Goal: Contribute content

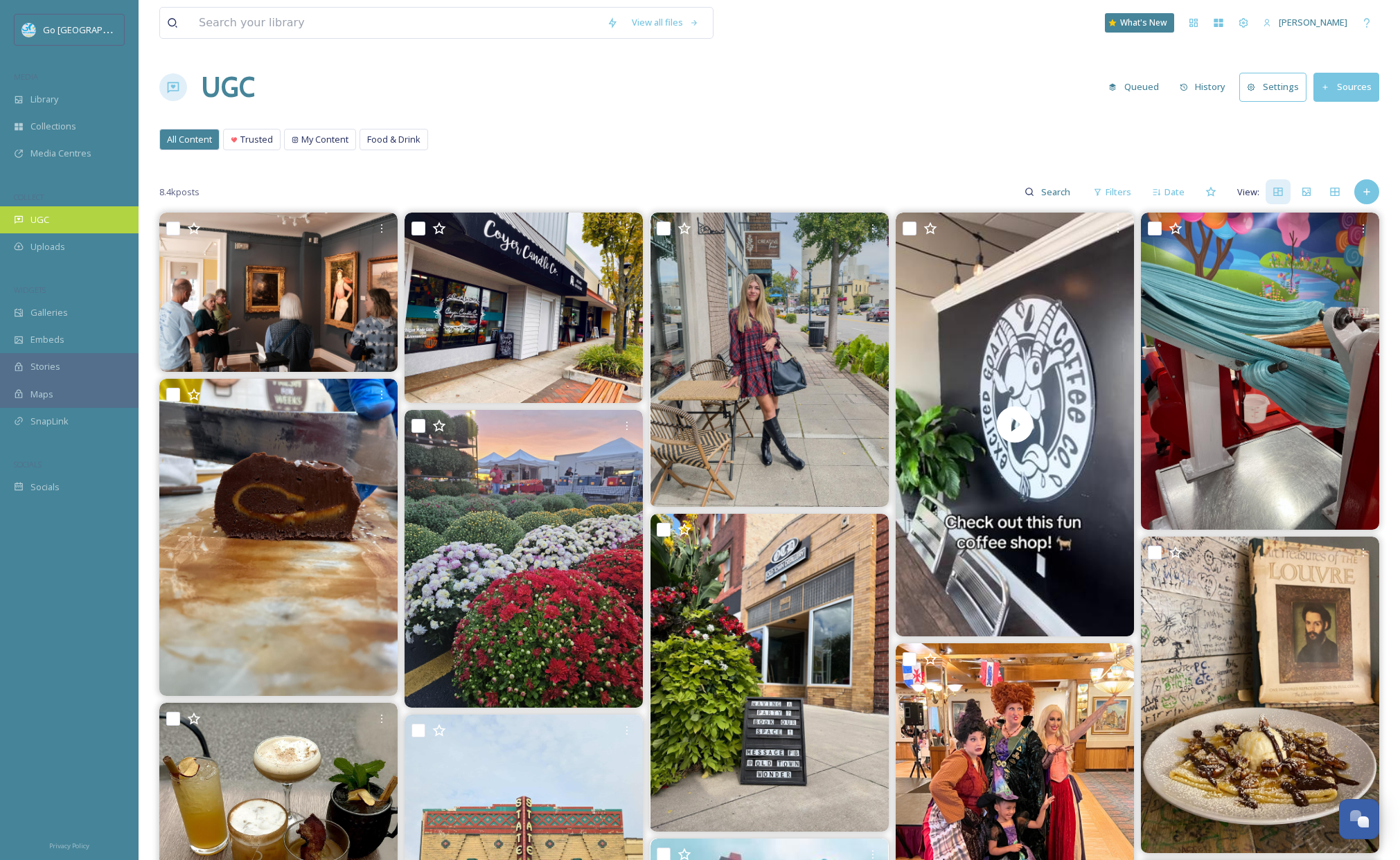
click at [81, 229] on div "UGC" at bounding box center [69, 220] width 139 height 27
drag, startPoint x: 1366, startPoint y: 190, endPoint x: 1038, endPoint y: 182, distance: 328.1
click at [1367, 190] on icon at bounding box center [1367, 192] width 11 height 11
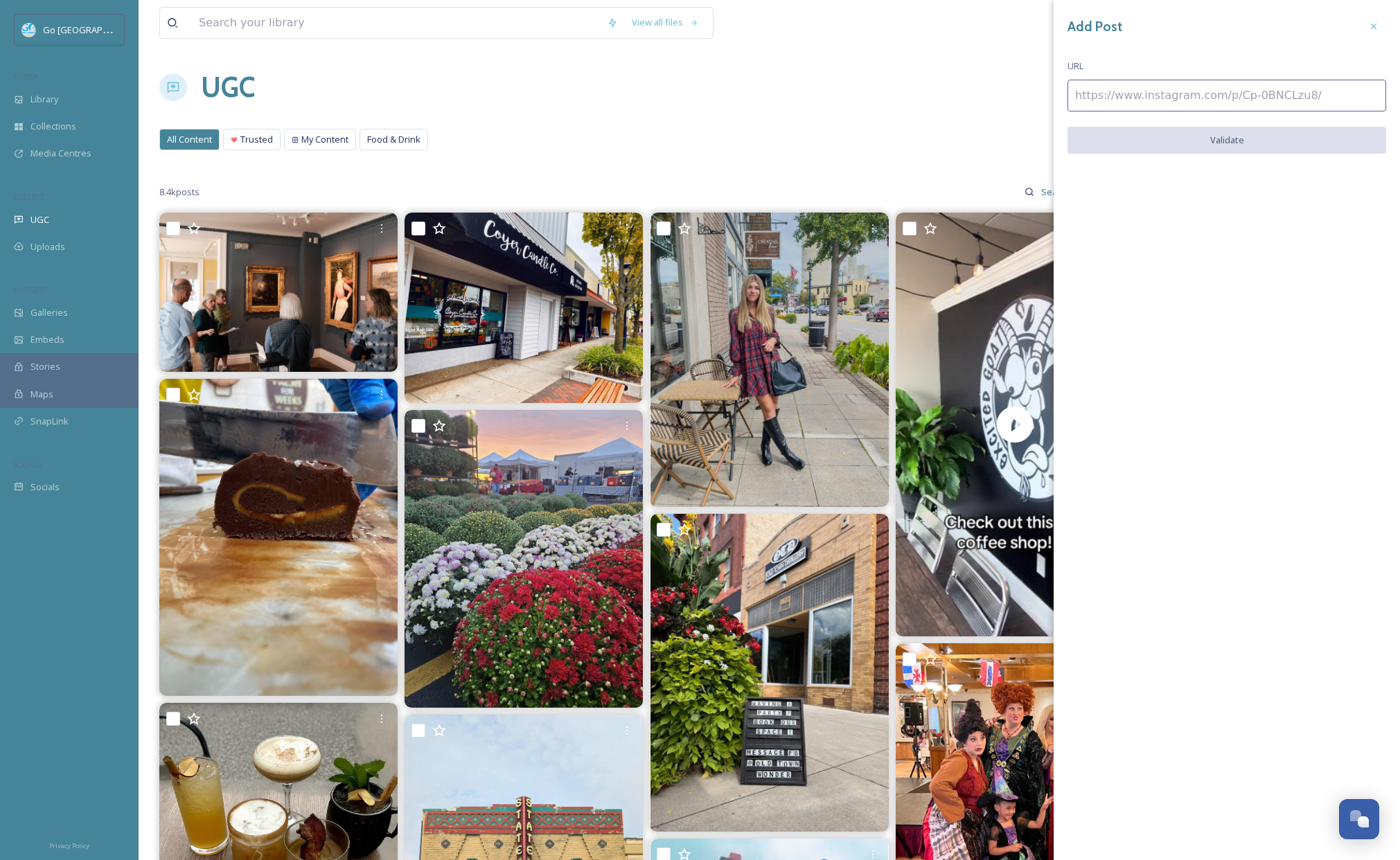
click at [1194, 93] on input at bounding box center [1227, 95] width 319 height 32
paste input "https://www.instagram.com/reel/DO_qo5FkZWV/"
type input "https://www.instagram.com/reel/DO_qo5FkZWV/"
click at [1217, 140] on button "Validate" at bounding box center [1227, 140] width 319 height 28
click at [1235, 140] on button "Add Post" at bounding box center [1227, 140] width 319 height 28
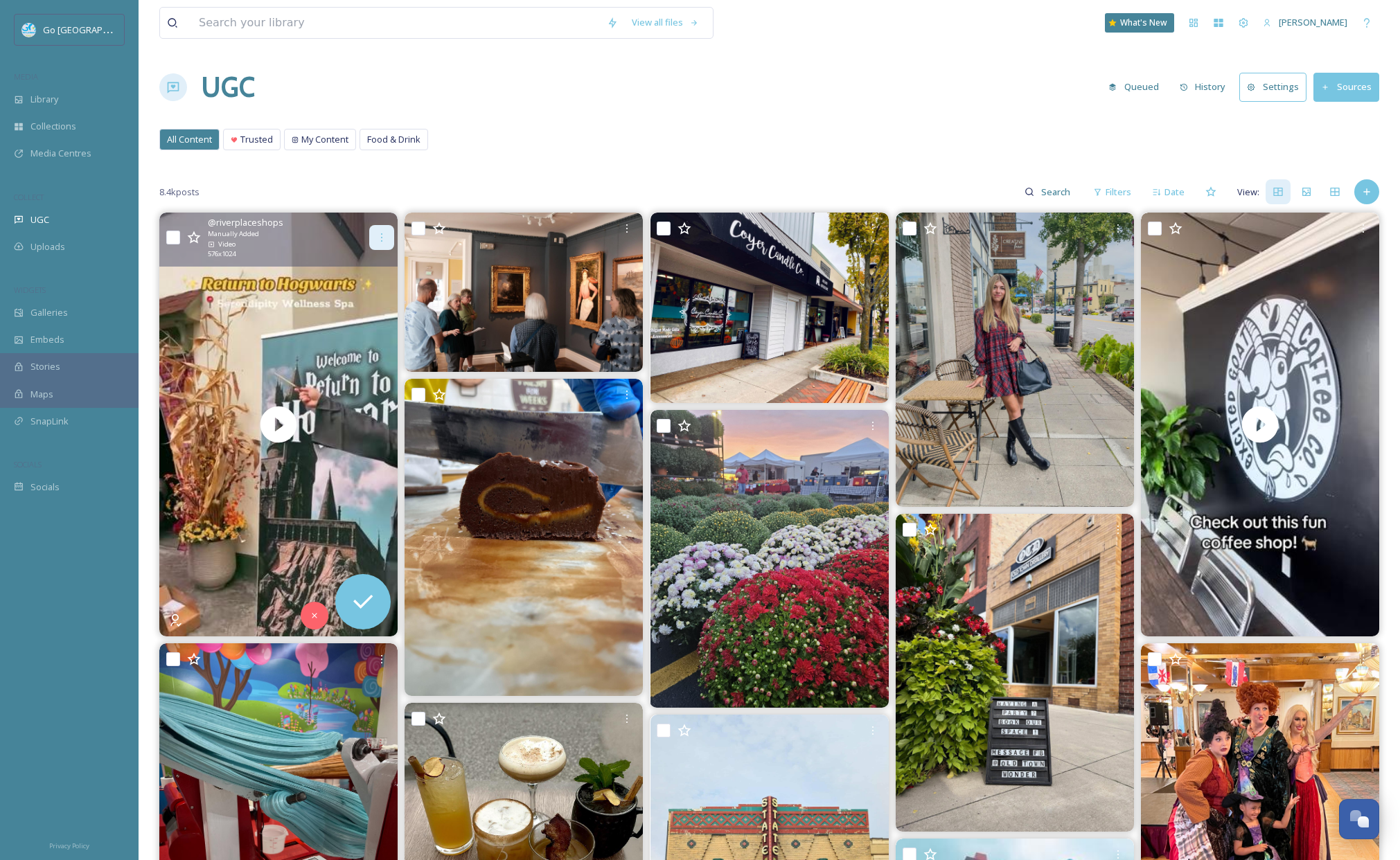
click at [386, 229] on div at bounding box center [381, 237] width 25 height 25
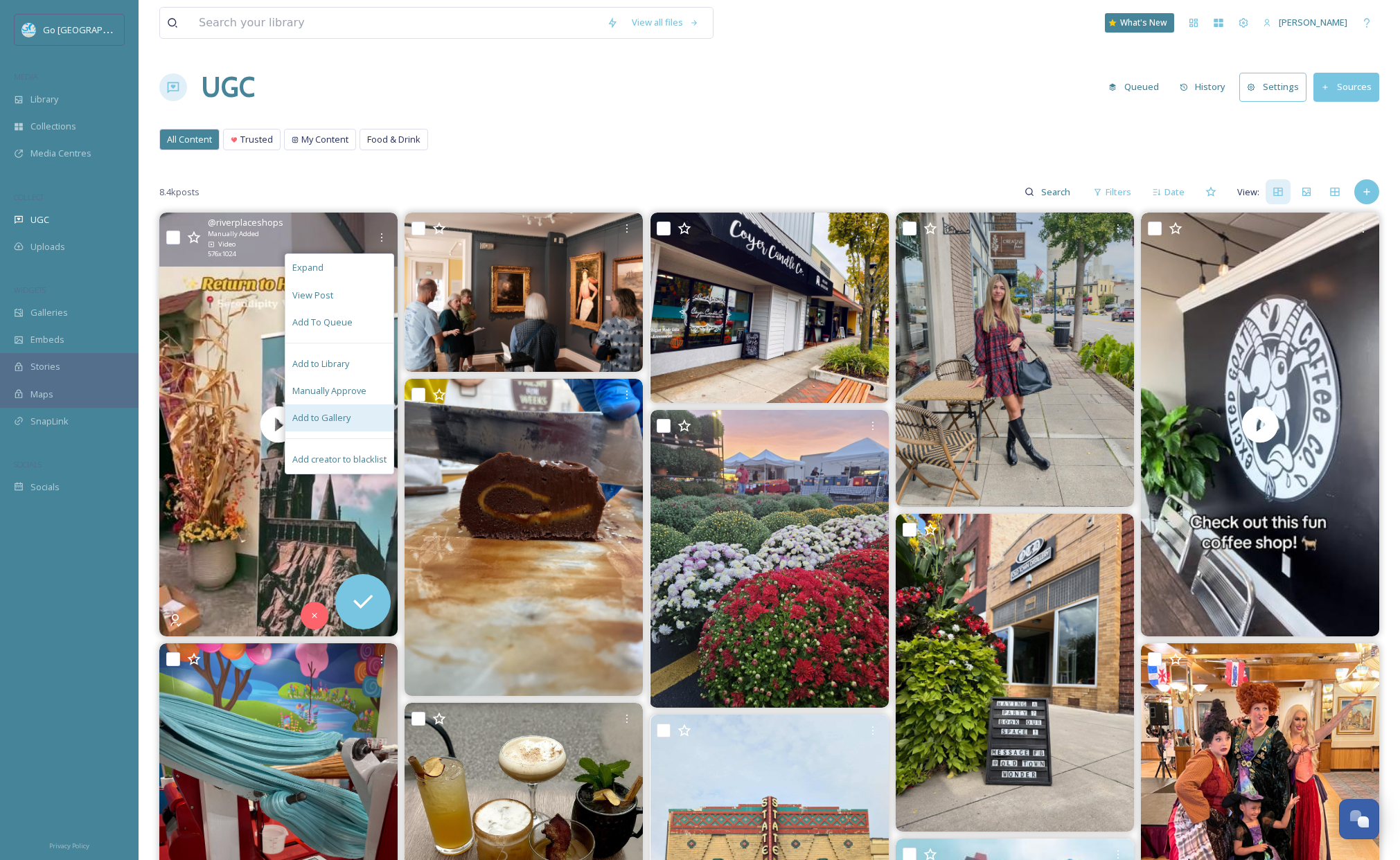
click at [359, 408] on div "Add to Gallery" at bounding box center [339, 418] width 108 height 27
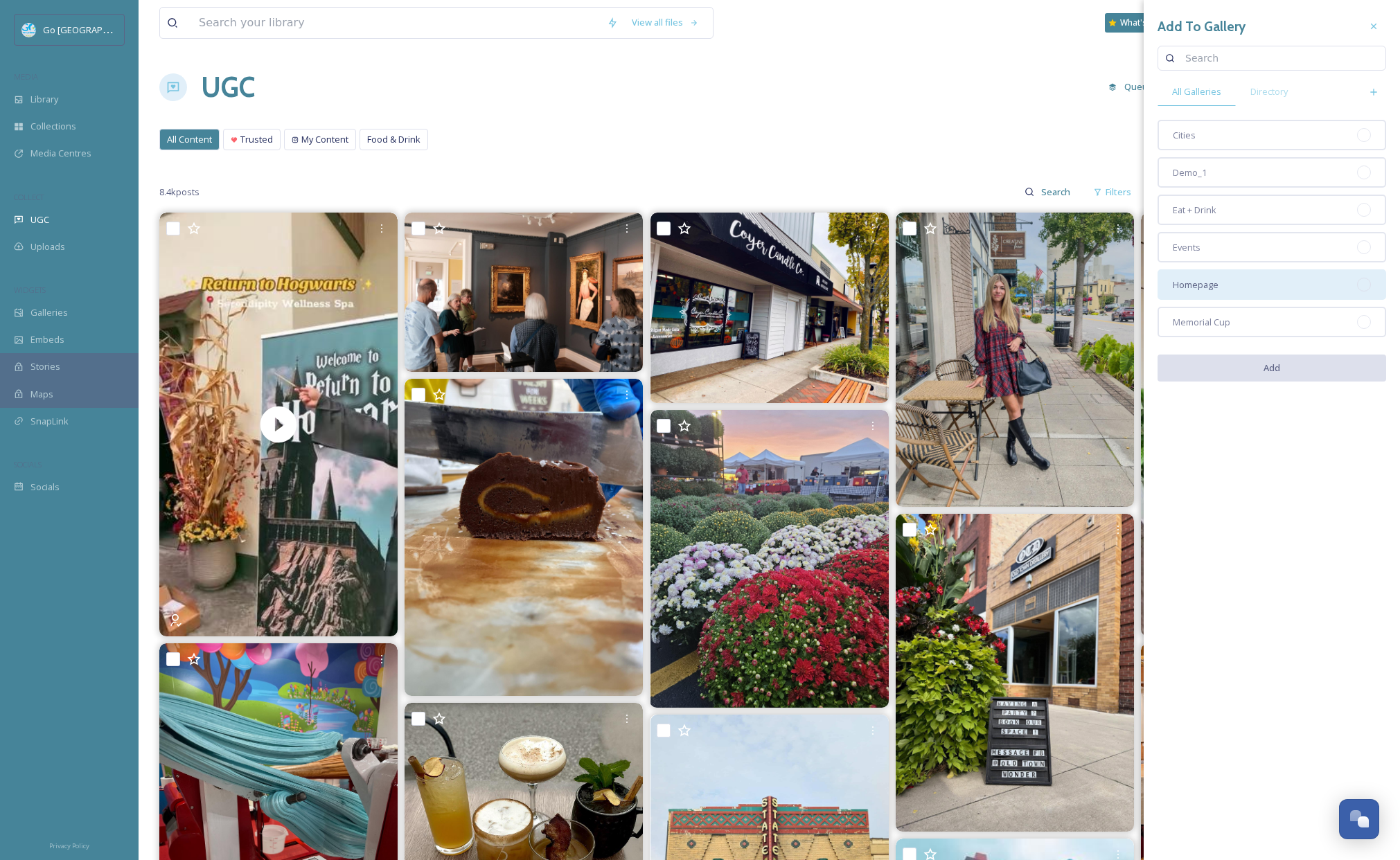
click at [1262, 284] on div "Homepage" at bounding box center [1271, 285] width 229 height 31
click at [1266, 361] on button "Add" at bounding box center [1271, 368] width 229 height 28
